Goal: Find specific page/section: Find specific page/section

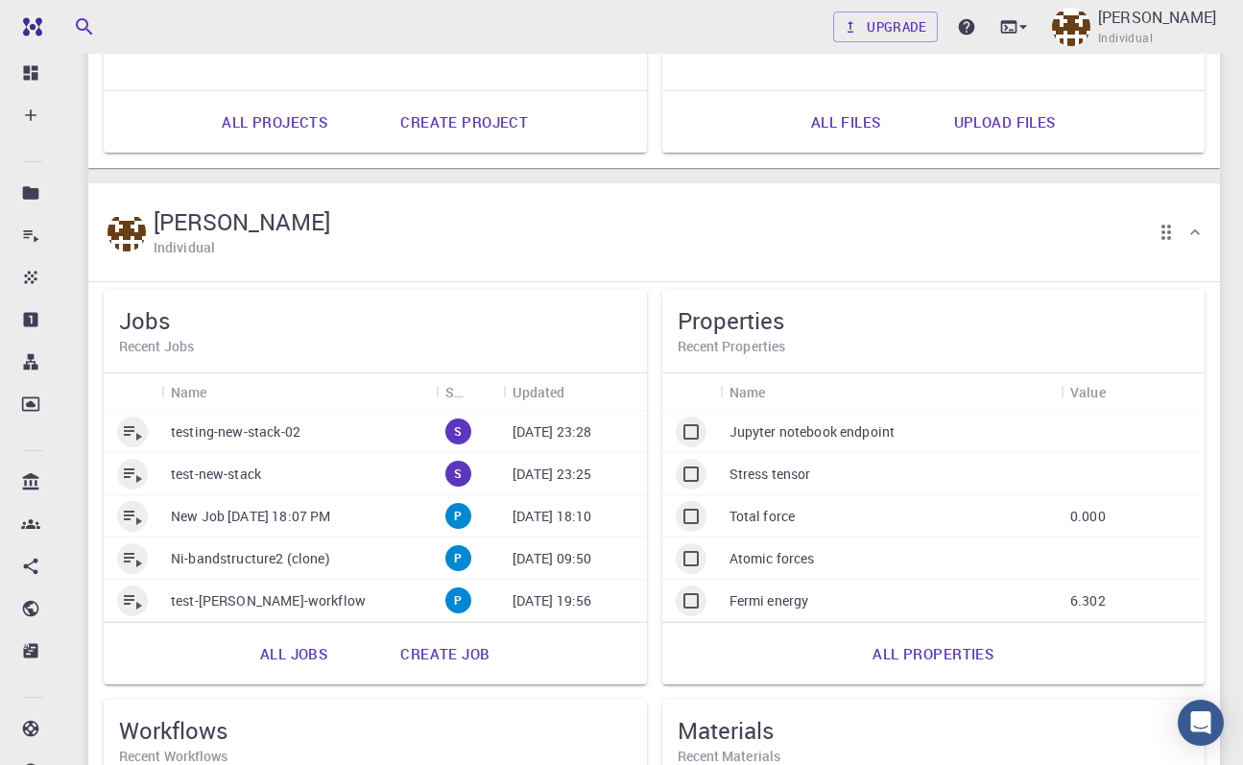
scroll to position [1286, 0]
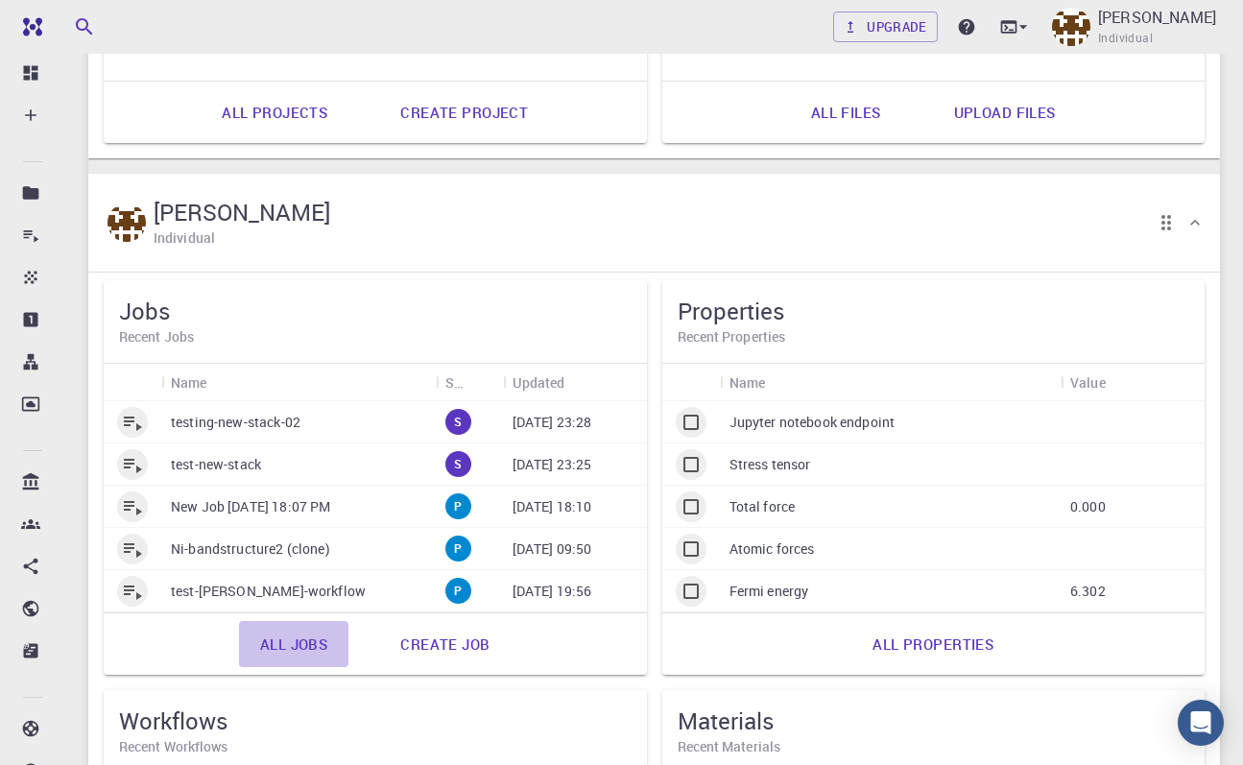
click at [286, 640] on link "All jobs" at bounding box center [293, 644] width 109 height 46
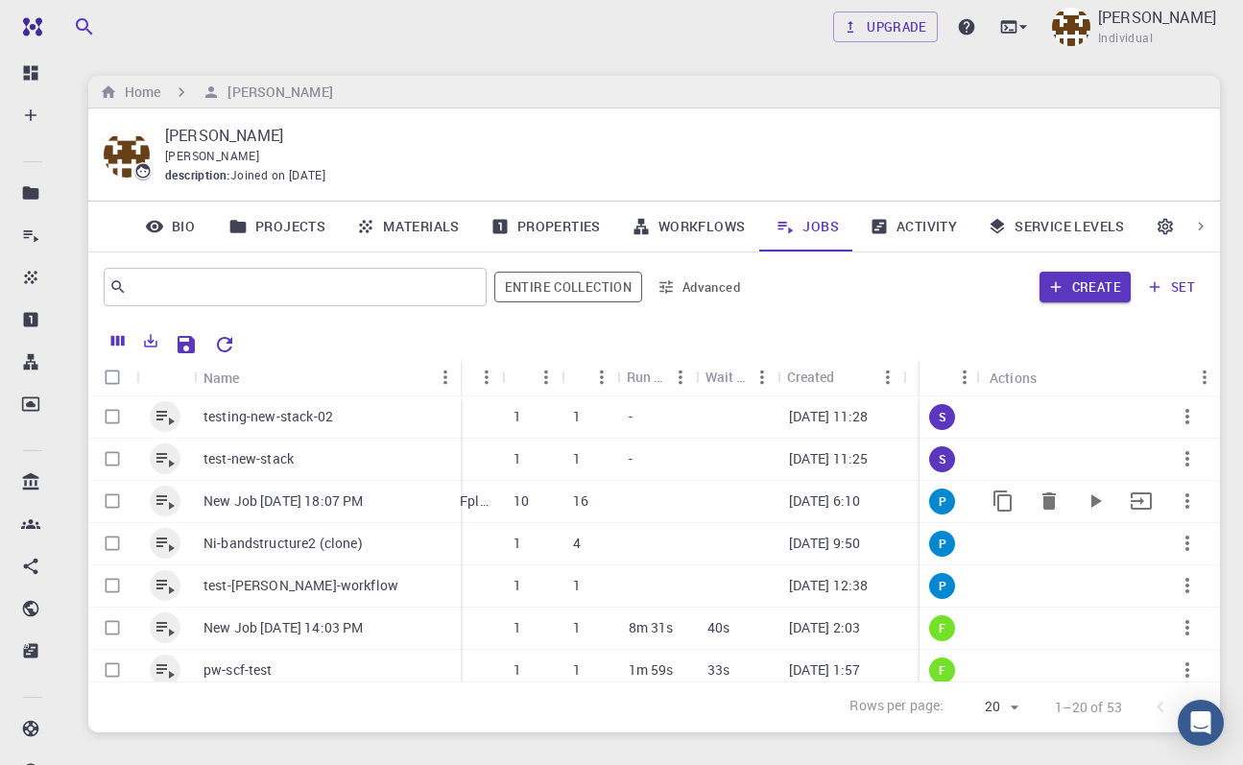
scroll to position [0, 502]
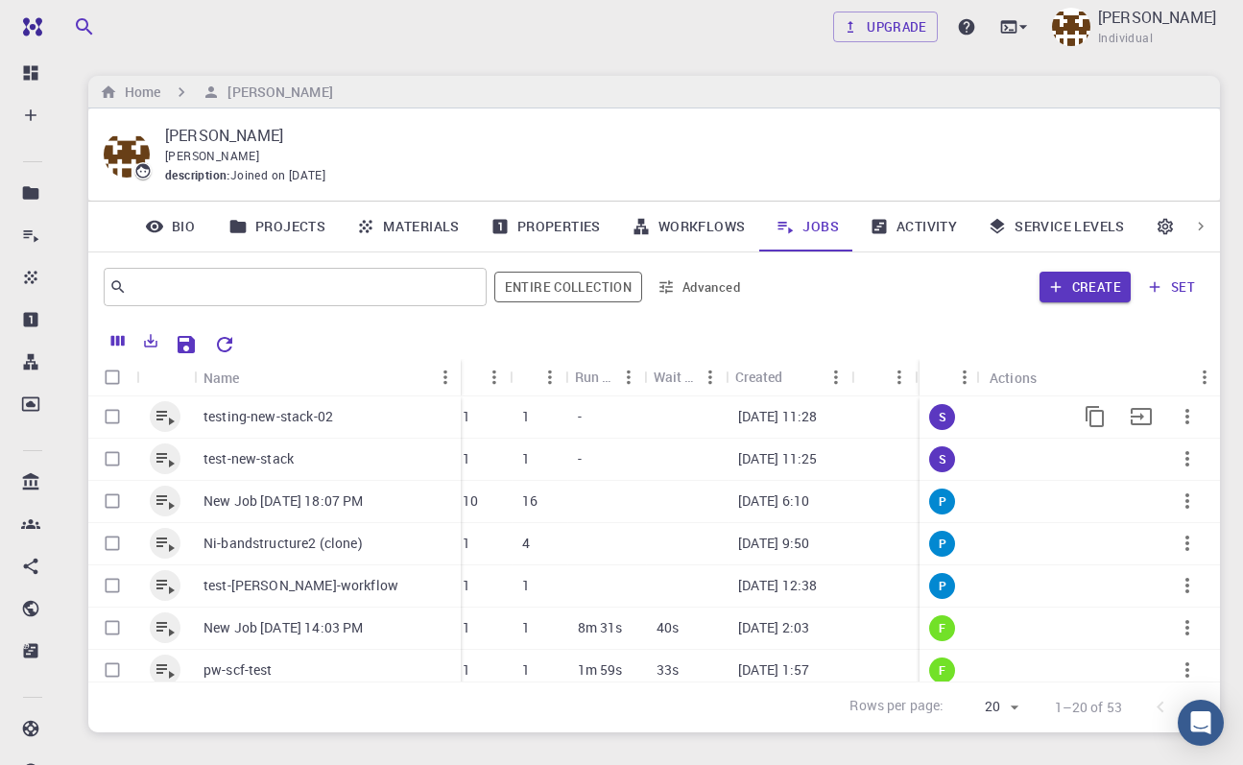
scroll to position [0, 549]
